Goal: Task Accomplishment & Management: Use online tool/utility

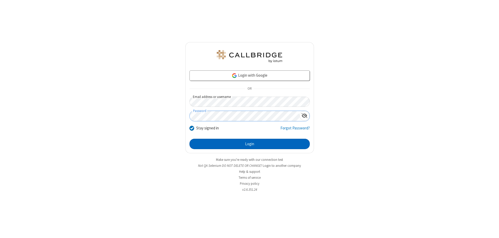
click at [249, 144] on button "Login" at bounding box center [249, 144] width 120 height 10
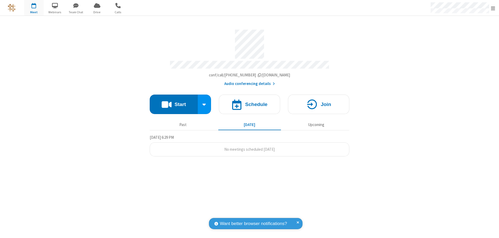
click at [173, 102] on button "Start" at bounding box center [174, 104] width 48 height 19
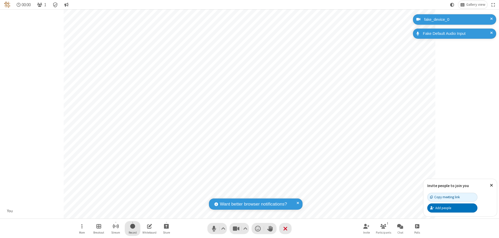
click at [132, 228] on span "Start recording" at bounding box center [132, 226] width 5 height 6
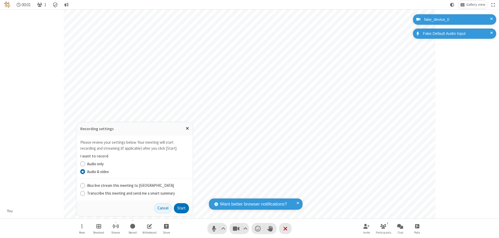
click at [181, 208] on button "Start" at bounding box center [181, 208] width 15 height 10
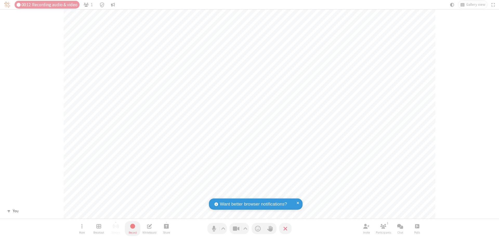
click at [132, 228] on span "Stop recording" at bounding box center [132, 226] width 6 height 7
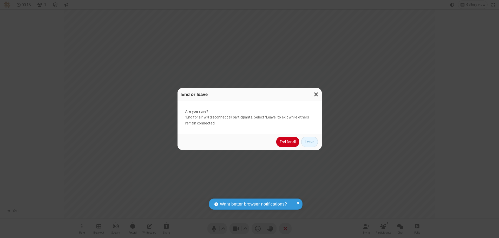
click at [288, 142] on button "End for all" at bounding box center [287, 142] width 23 height 10
